Goal: Information Seeking & Learning: Learn about a topic

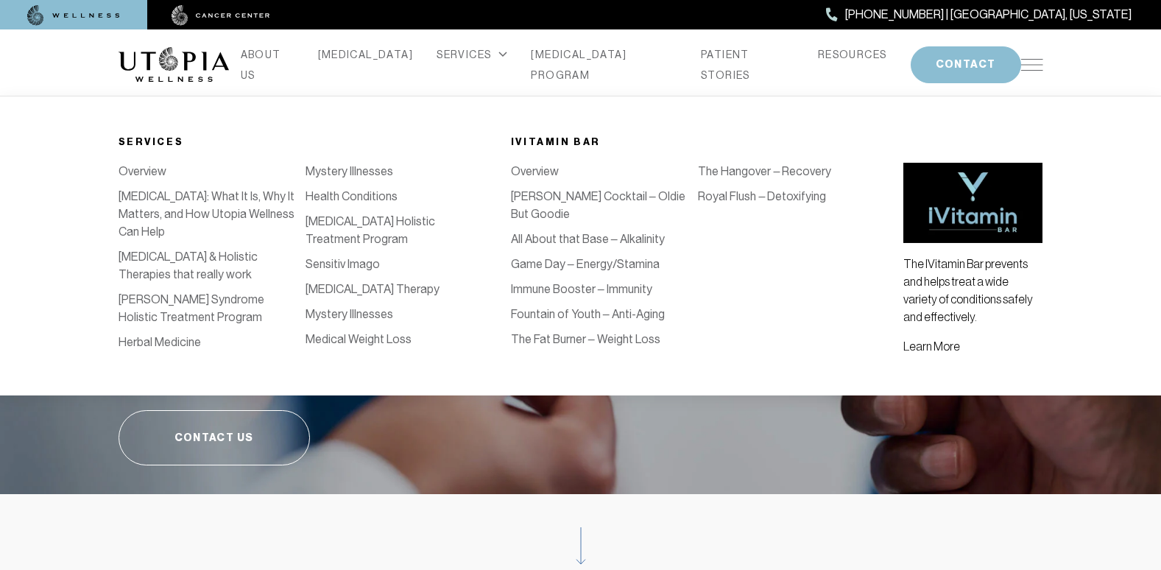
click at [760, 203] on link "Royal Flush – Detoxifying" at bounding box center [762, 196] width 128 height 14
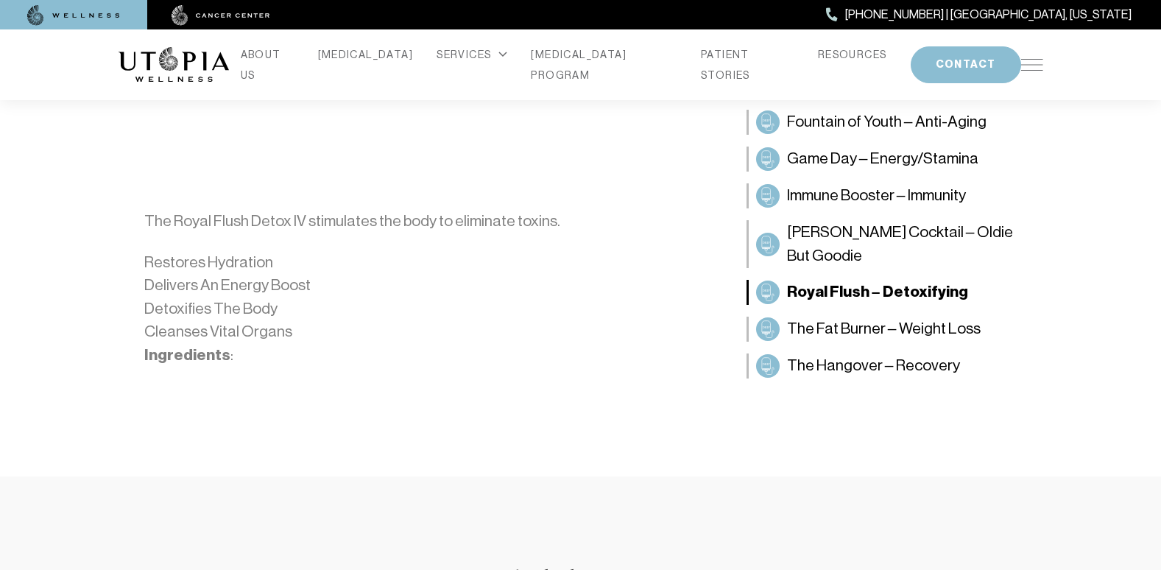
scroll to position [74, 0]
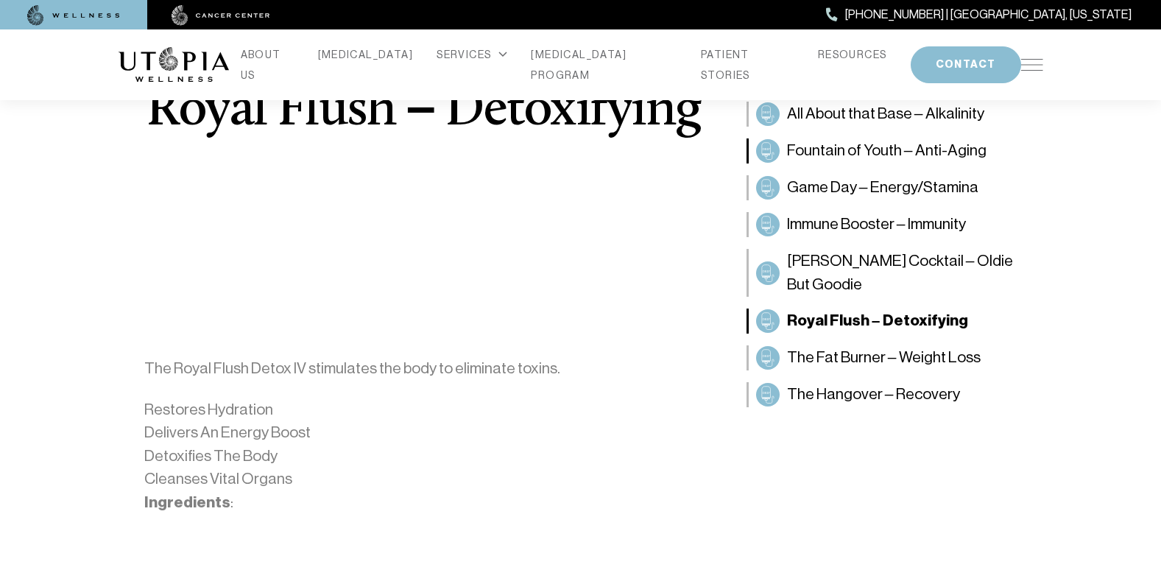
click at [821, 163] on link "Fountain of Youth – Anti-Aging" at bounding box center [894, 150] width 297 height 25
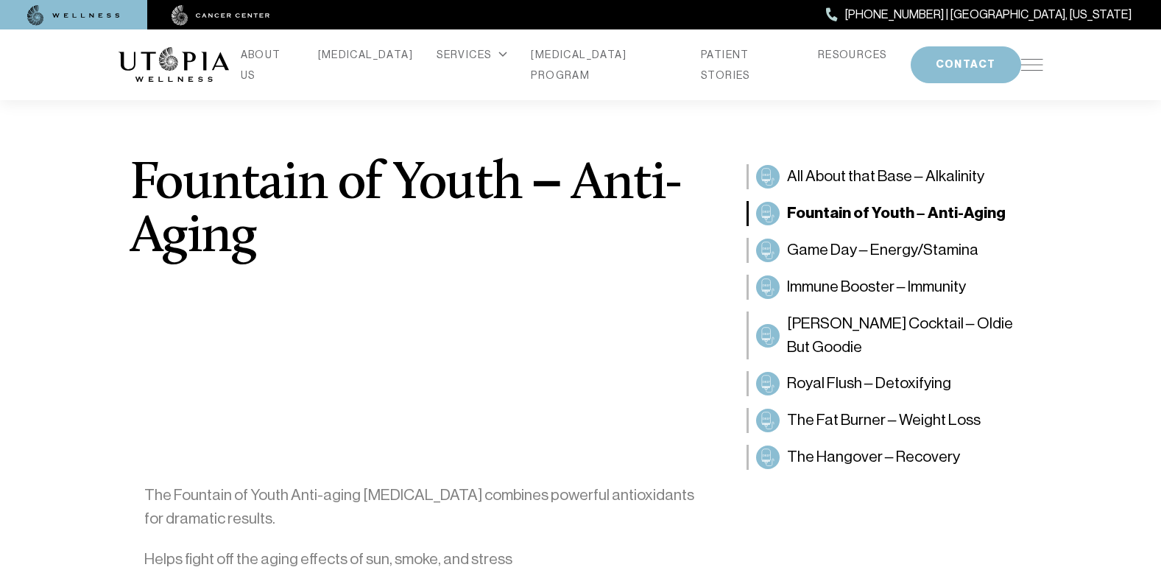
click at [566, 76] on div "ABOUT US [MEDICAL_DATA] SERVICES Services Overview [MEDICAL_DATA]: What It Is, …" at bounding box center [625, 64] width 792 height 41
click at [566, 69] on link "[MEDICAL_DATA] PROGRAM" at bounding box center [604, 64] width 146 height 41
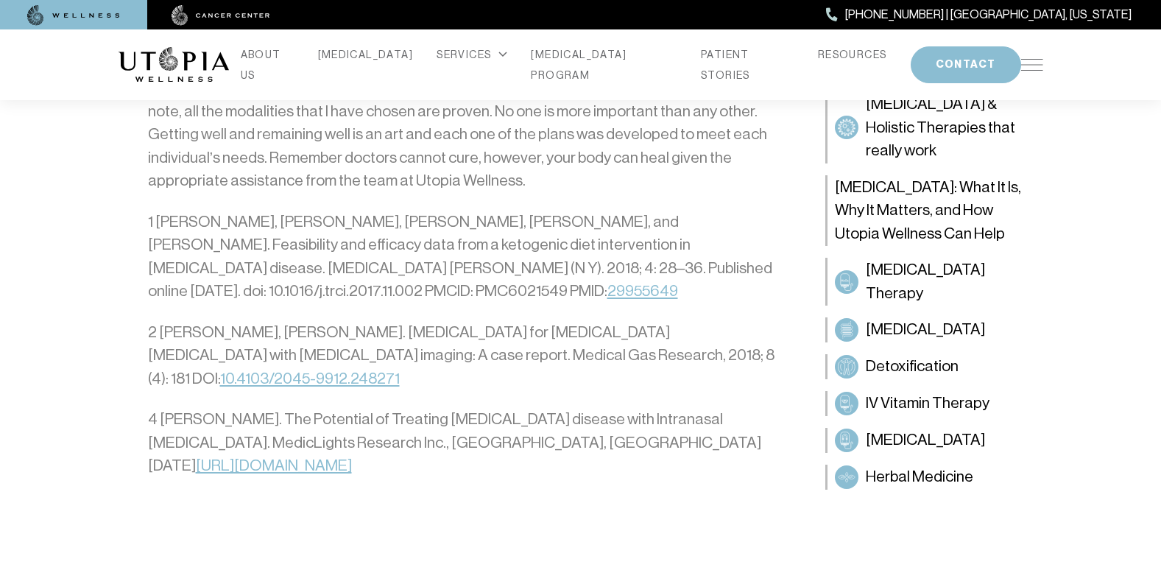
scroll to position [4416, 0]
